Goal: Transaction & Acquisition: Purchase product/service

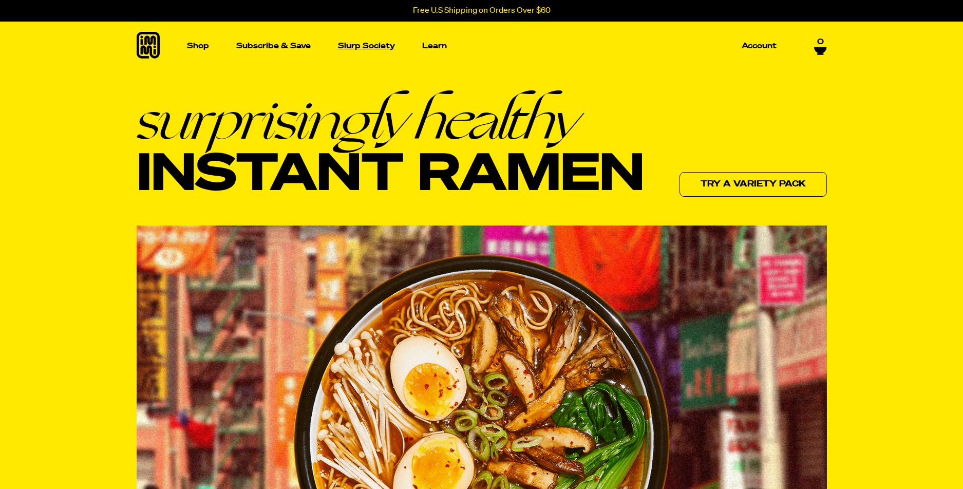
click at [371, 48] on p "Slurp Society" at bounding box center [366, 46] width 57 height 8
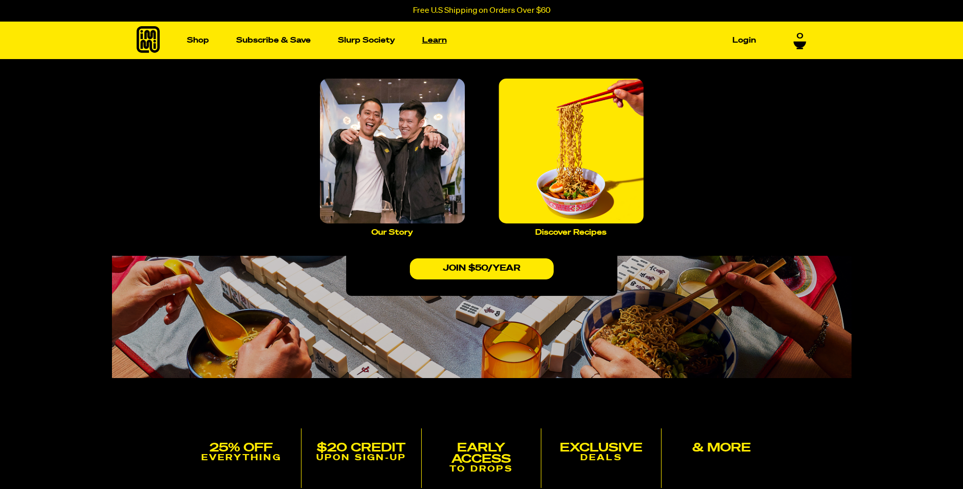
click at [422, 38] on link "Learn" at bounding box center [434, 40] width 33 height 16
click at [442, 115] on img "Main navigation" at bounding box center [392, 151] width 145 height 145
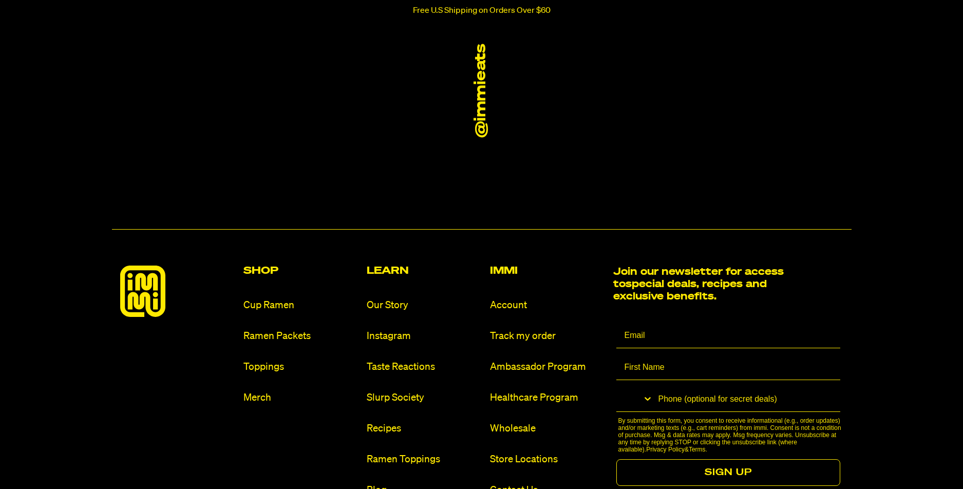
scroll to position [1151, 0]
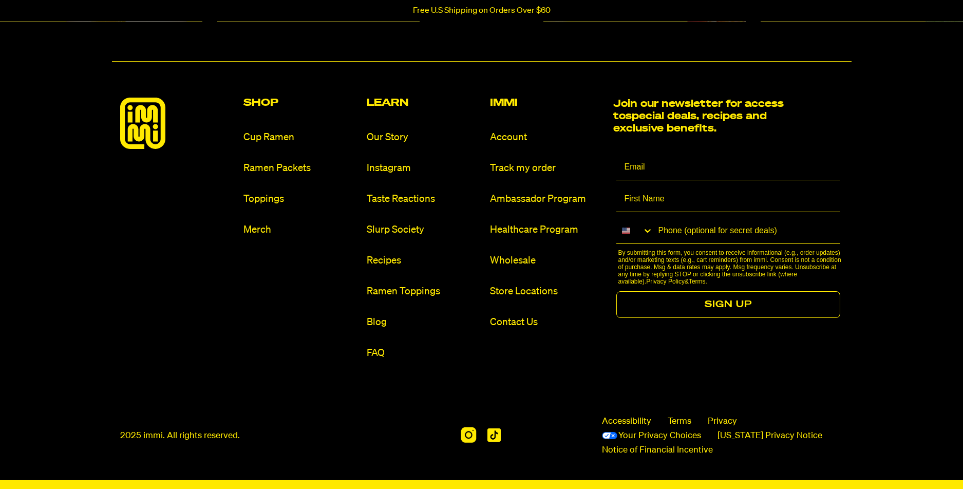
click at [473, 436] on img at bounding box center [469, 435] width 16 height 16
click at [259, 225] on link "Merch" at bounding box center [300, 230] width 115 height 14
